Goal: Information Seeking & Learning: Learn about a topic

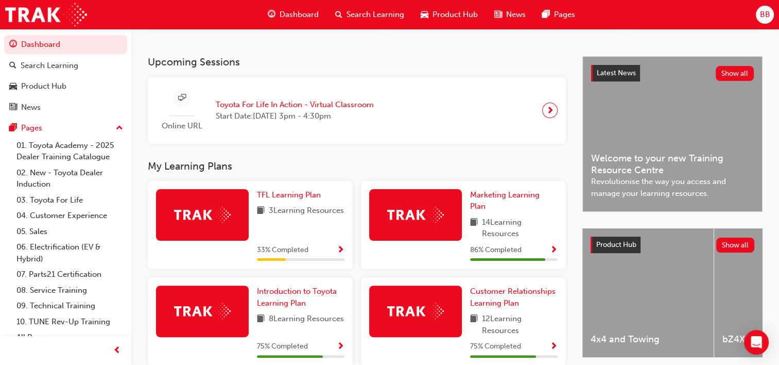
scroll to position [261, 0]
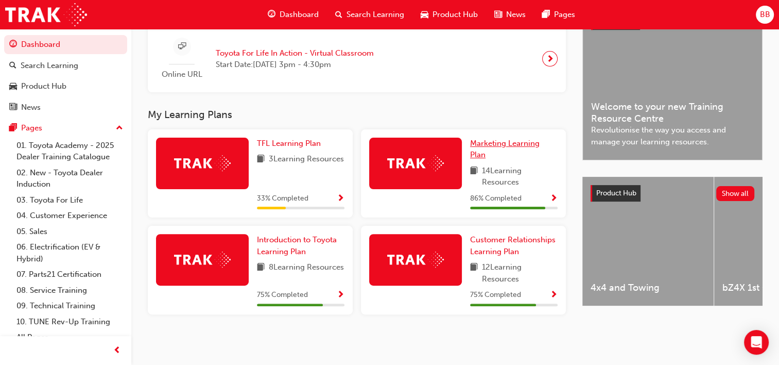
click at [507, 140] on span "Marketing Learning Plan" at bounding box center [505, 149] width 70 height 21
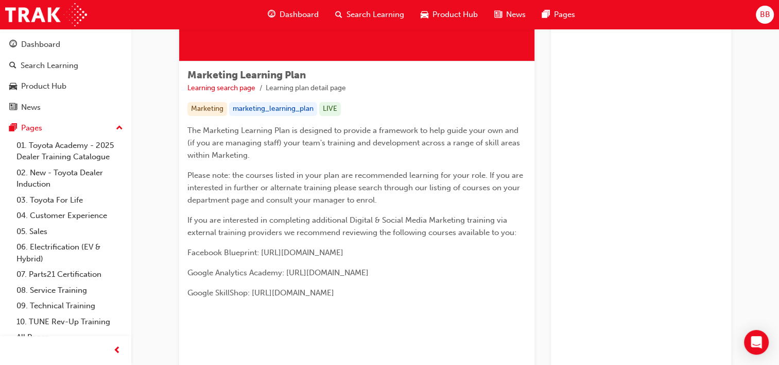
scroll to position [171, 0]
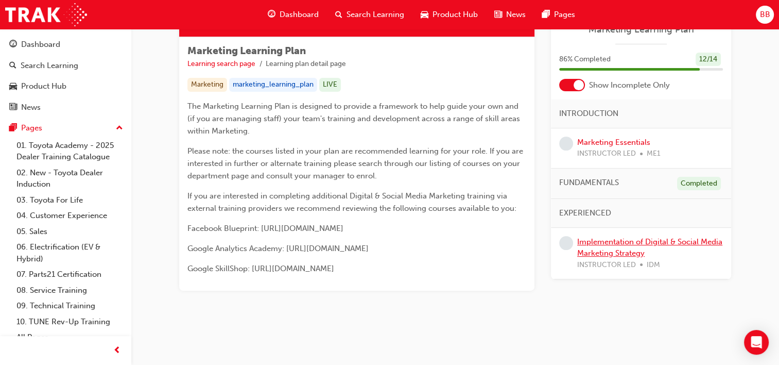
click at [671, 243] on link "Implementation of Digital & Social Media Marketing Strategy" at bounding box center [650, 247] width 145 height 21
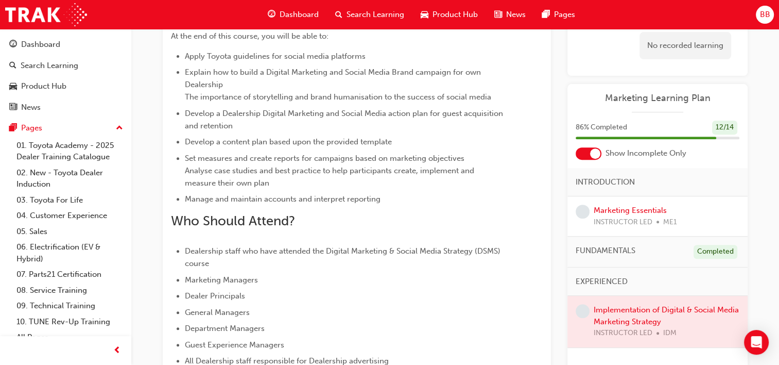
scroll to position [567, 0]
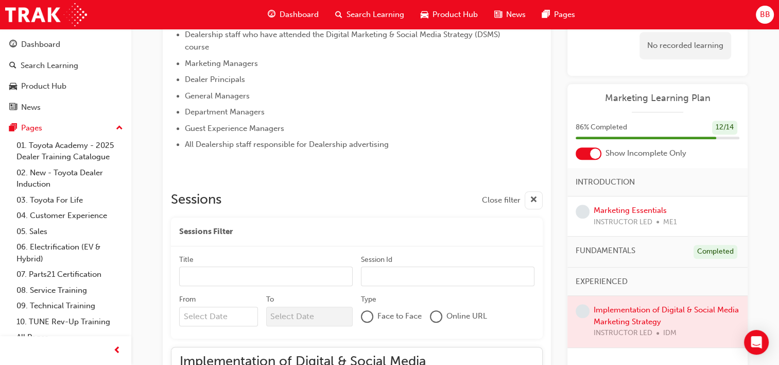
scroll to position [538, 0]
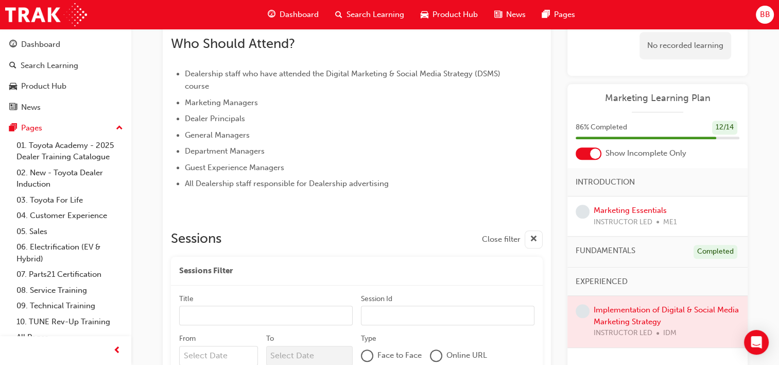
click at [649, 307] on div at bounding box center [658, 322] width 180 height 52
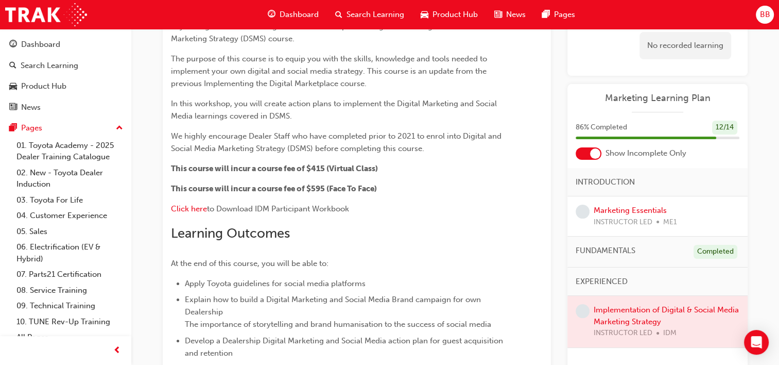
scroll to position [258, 0]
